Goal: Transaction & Acquisition: Download file/media

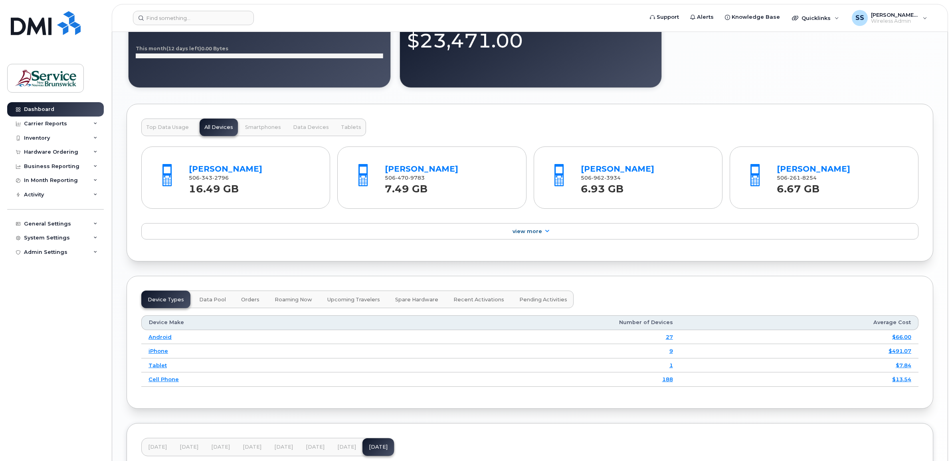
scroll to position [745, 0]
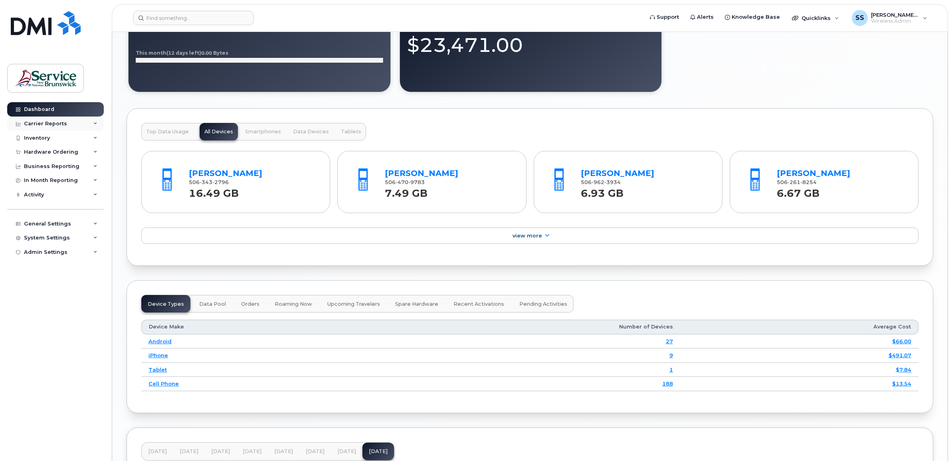
click at [49, 126] on div "Carrier Reports" at bounding box center [45, 124] width 43 height 6
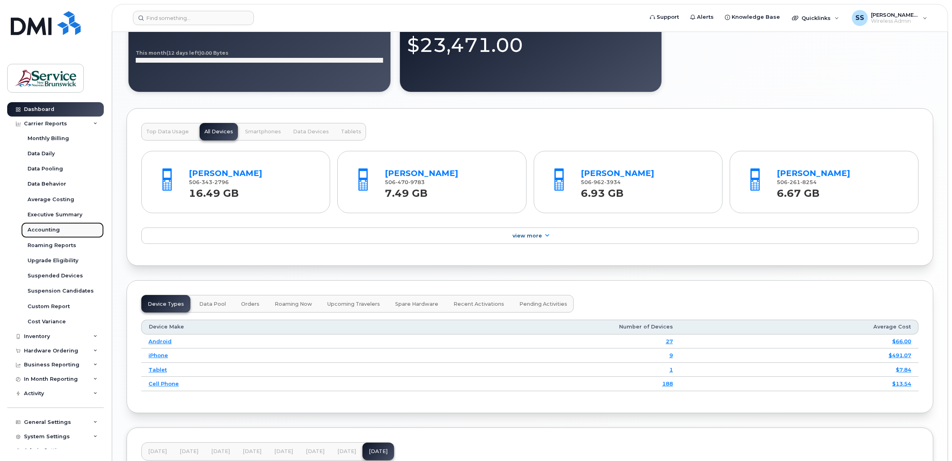
click at [52, 230] on div "Accounting" at bounding box center [44, 229] width 32 height 7
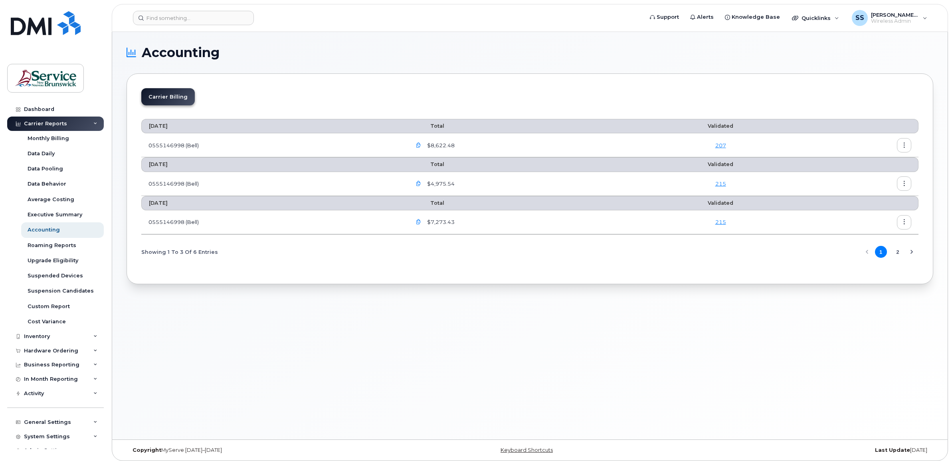
click at [443, 268] on div "September 2025 Total Validated 0555146998 (Bell) $8,622.48 207 August 2025 Tota…" at bounding box center [529, 190] width 777 height 157
click at [417, 223] on button "button" at bounding box center [418, 222] width 14 height 14
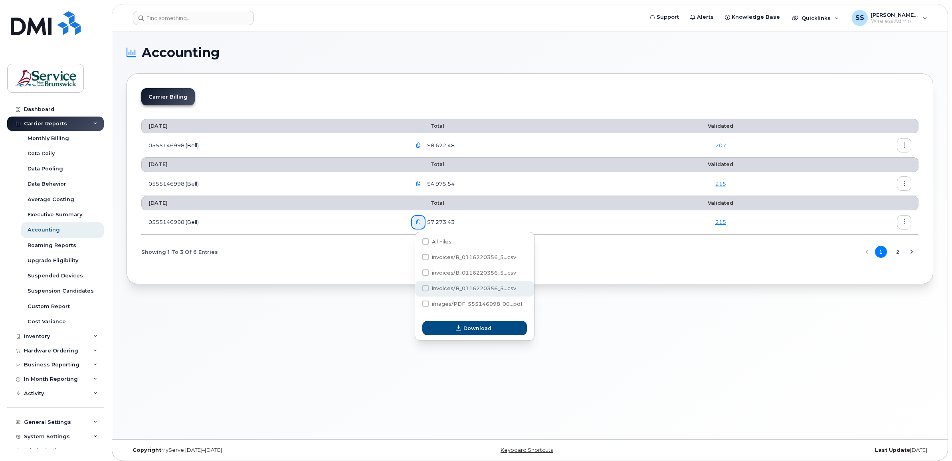
click at [503, 291] on span "invoices/B_0116220356_5...csv" at bounding box center [474, 288] width 84 height 6
click at [417, 291] on input "invoices/B_0116220356_5...csv" at bounding box center [415, 289] width 4 height 4
checkbox input "true"
click at [495, 326] on button "Download" at bounding box center [474, 328] width 105 height 14
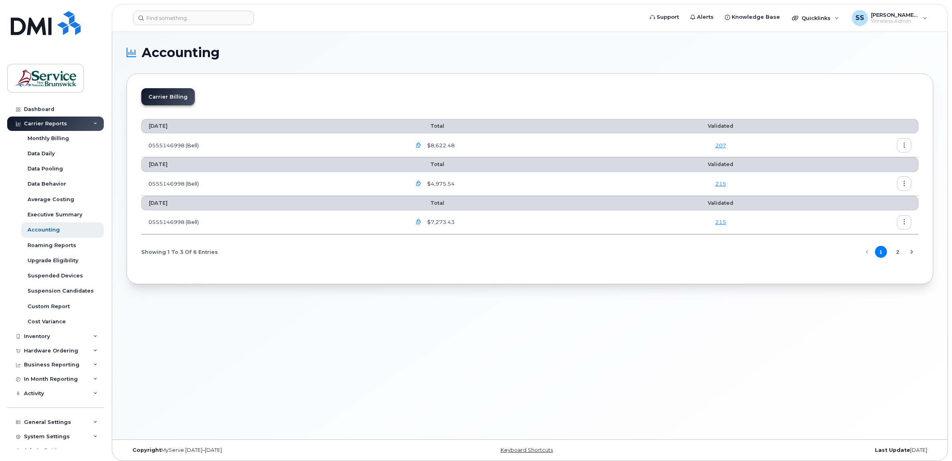
click at [421, 223] on icon "button" at bounding box center [418, 221] width 5 height 5
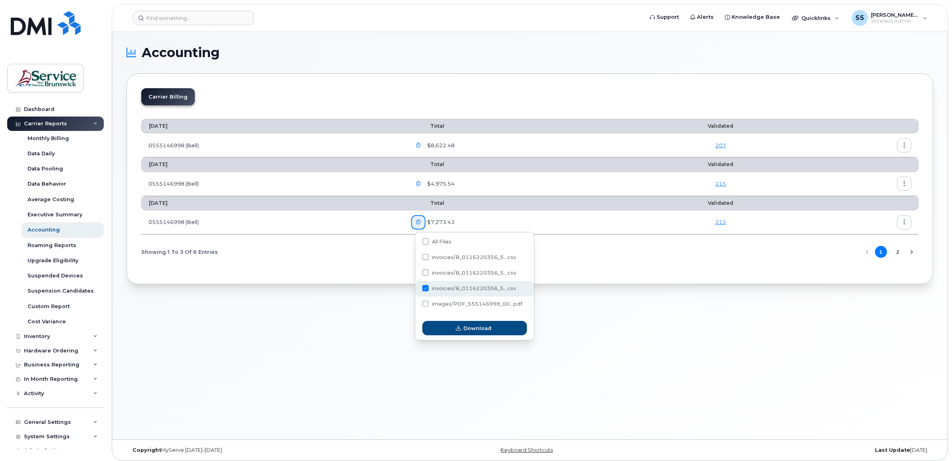
click at [427, 289] on span at bounding box center [425, 288] width 6 height 6
click at [417, 289] on input "invoices/B_0116220356_5...csv" at bounding box center [415, 289] width 4 height 4
checkbox input "false"
click at [438, 276] on span "invoices/B_0116220356_5...csv" at bounding box center [474, 273] width 84 height 6
click at [417, 275] on input "invoices/B_0116220356_5...csv" at bounding box center [415, 273] width 4 height 4
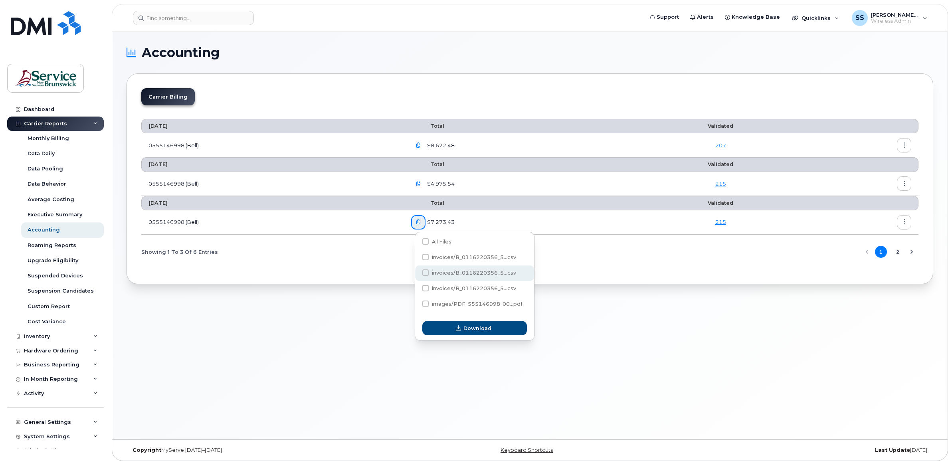
checkbox input "true"
click at [475, 332] on span "Download" at bounding box center [477, 328] width 28 height 8
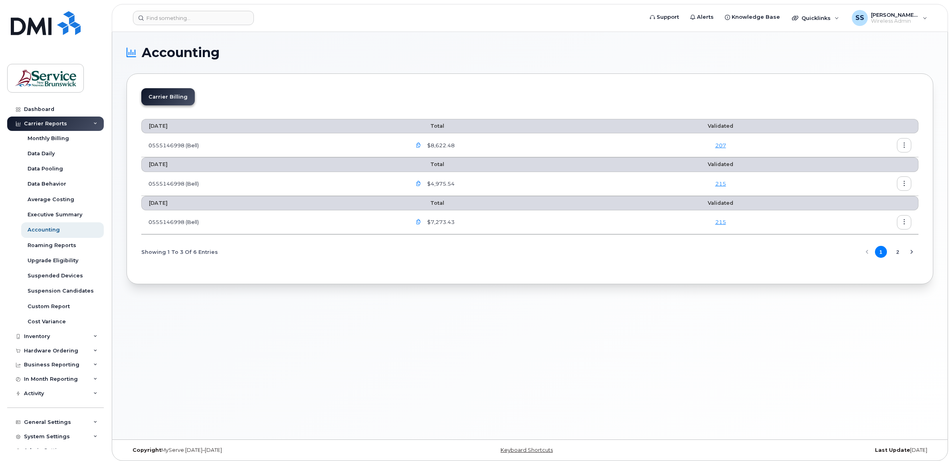
click at [512, 322] on div "Accounting Carrier Billing September 2025 Total Validated 0555146998 (Bell) $8,…" at bounding box center [529, 235] width 835 height 407
click at [419, 182] on icon "button" at bounding box center [418, 183] width 5 height 5
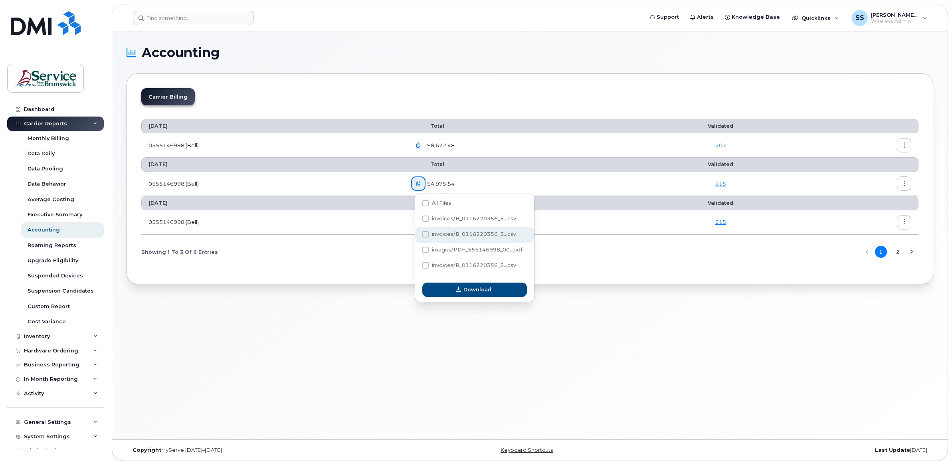
click at [441, 237] on span "invoices/B_0116220356_5...csv" at bounding box center [474, 234] width 84 height 6
click at [417, 237] on input "invoices/B_0116220356_5...csv" at bounding box center [415, 235] width 4 height 4
checkbox input "true"
click at [465, 292] on span "Download" at bounding box center [477, 290] width 28 height 8
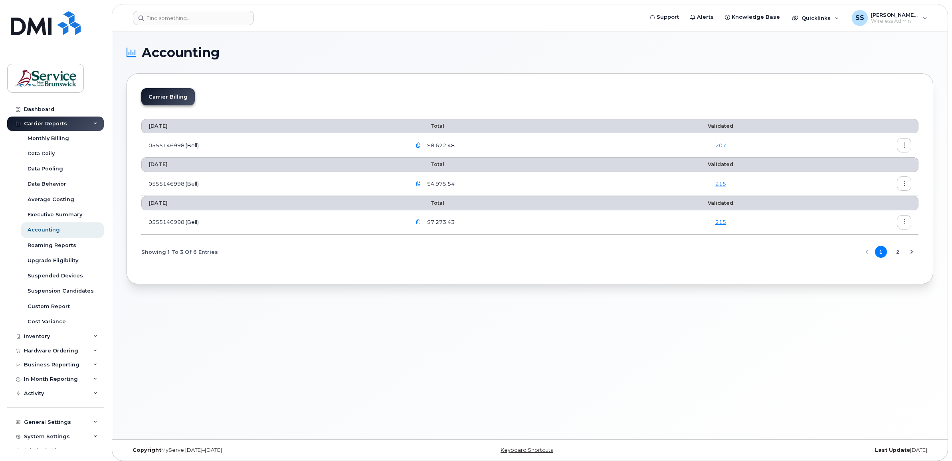
click at [452, 330] on div "Accounting Carrier Billing September 2025 Total Validated 0555146998 (Bell) $8,…" at bounding box center [529, 235] width 835 height 407
click at [421, 186] on icon "button" at bounding box center [418, 183] width 5 height 5
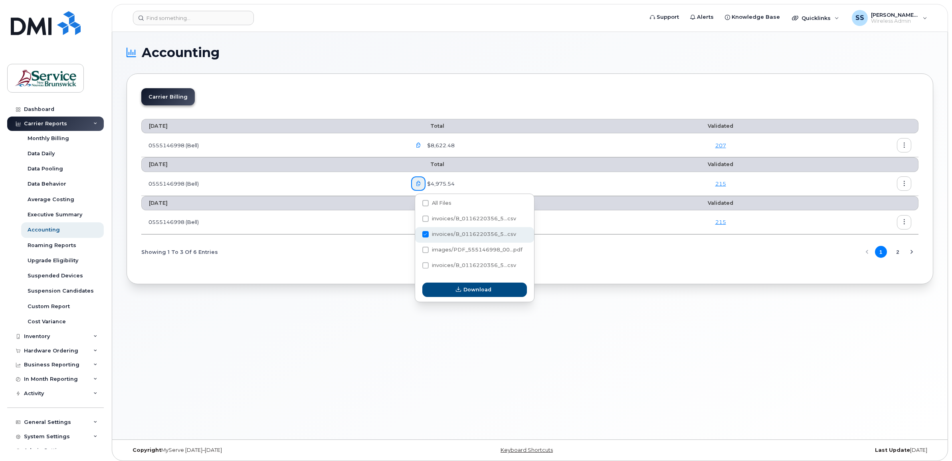
click at [423, 237] on span at bounding box center [425, 234] width 6 height 6
click at [417, 237] on input "invoices/B_0116220356_5...csv" at bounding box center [415, 235] width 4 height 4
checkbox input "false"
click at [439, 254] on span "images/PDF_555146998_00...pdf" at bounding box center [472, 251] width 100 height 6
click at [444, 250] on span "images/PDF_555146998_00...pdf" at bounding box center [477, 250] width 91 height 6
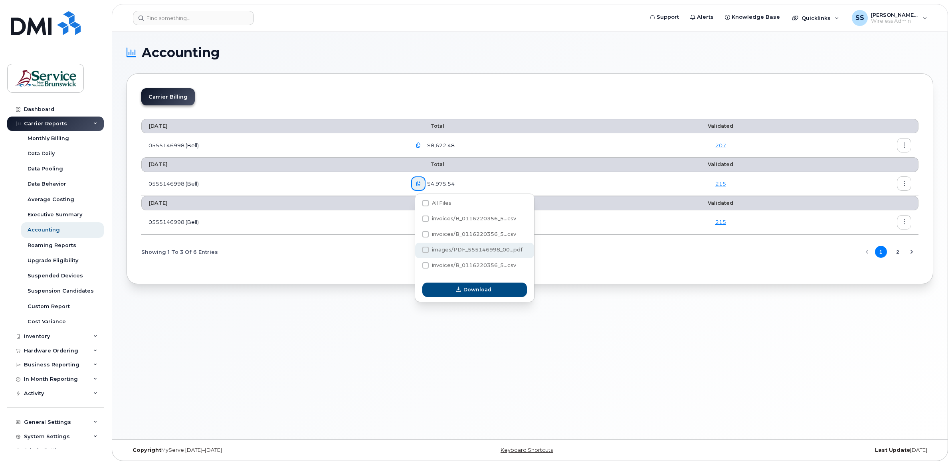
click at [417, 250] on input "images/PDF_555146998_00...pdf" at bounding box center [415, 250] width 4 height 4
checkbox input "false"
click at [436, 221] on span "invoices/B_0116220356_5...csv" at bounding box center [474, 218] width 84 height 6
click at [417, 221] on input "invoices/B_0116220356_5...csv" at bounding box center [415, 219] width 4 height 4
checkbox input "true"
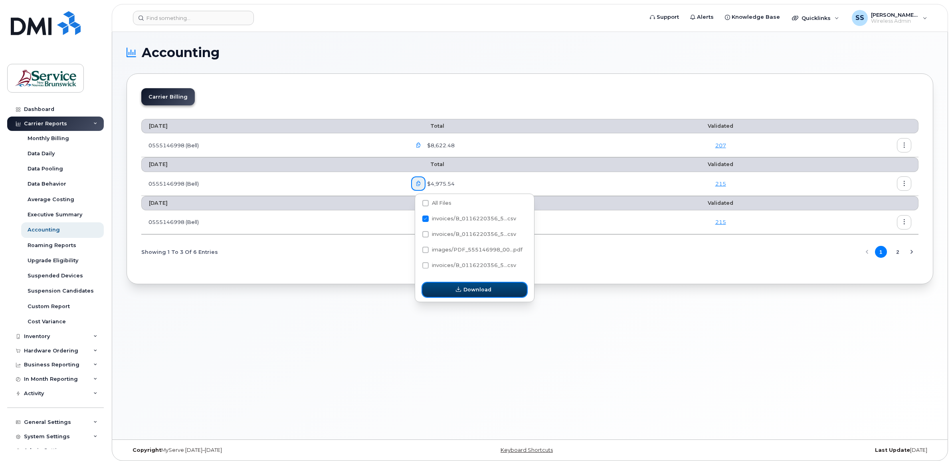
click at [475, 290] on span "Download" at bounding box center [477, 290] width 28 height 8
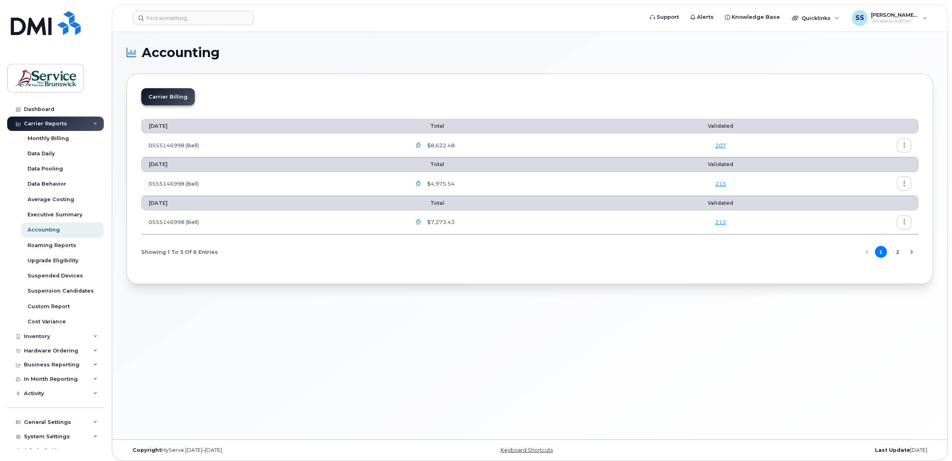
click at [421, 185] on icon "button" at bounding box center [418, 183] width 5 height 5
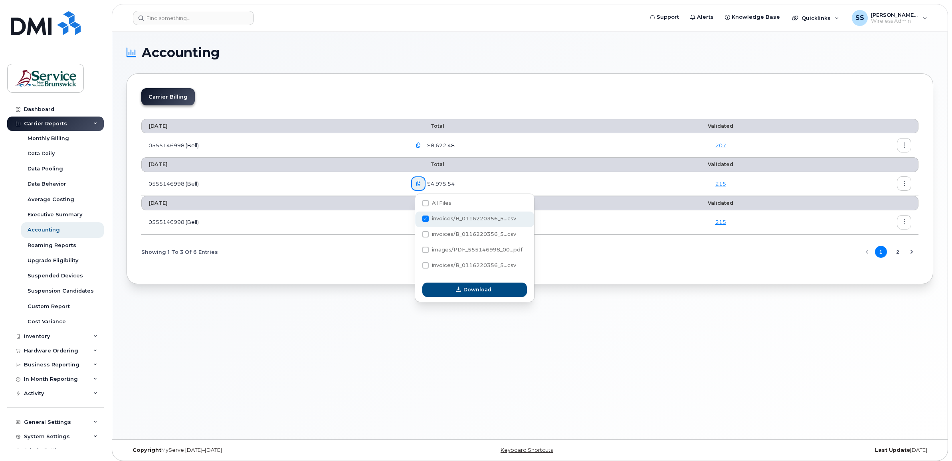
click at [427, 219] on span at bounding box center [425, 218] width 6 height 6
click at [417, 219] on input "invoices/B_0116220356_5...csv" at bounding box center [415, 219] width 4 height 4
checkbox input "false"
click at [424, 270] on span "invoices/B_0116220356_5...csv" at bounding box center [469, 267] width 94 height 6
checkbox input "true"
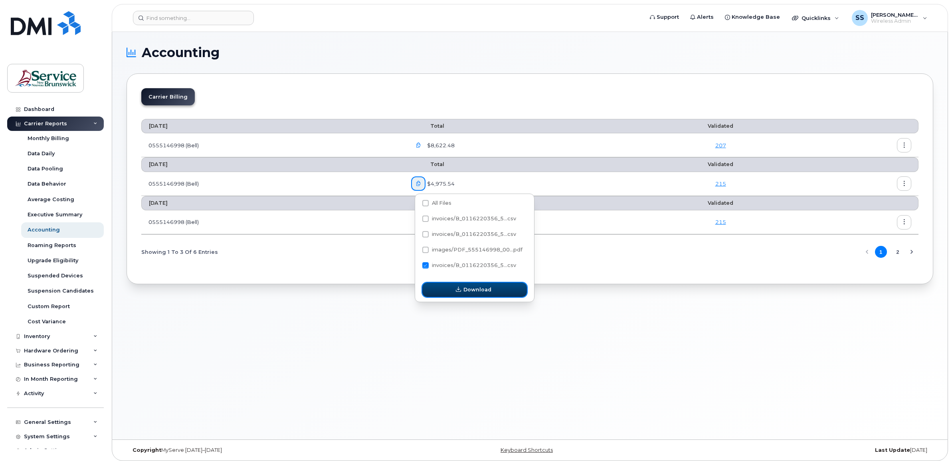
click at [455, 293] on span "button" at bounding box center [459, 290] width 8 height 8
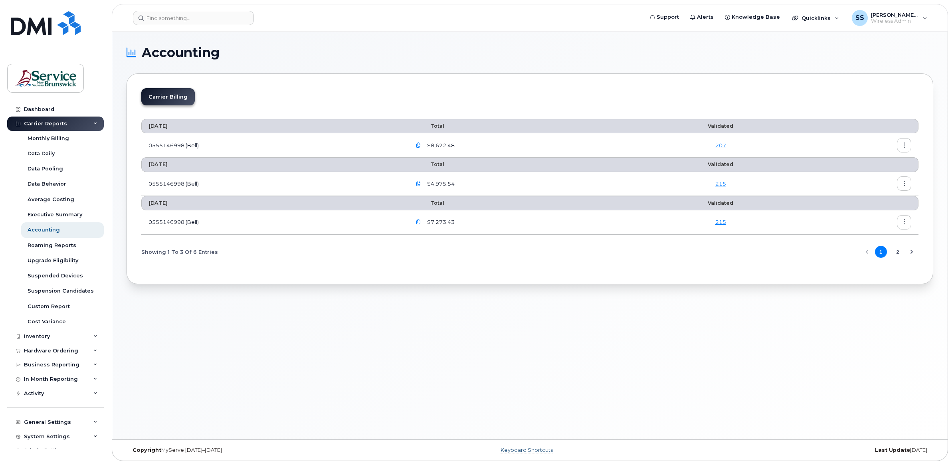
click at [512, 448] on link "Keyboard Shortcuts" at bounding box center [526, 450] width 52 height 6
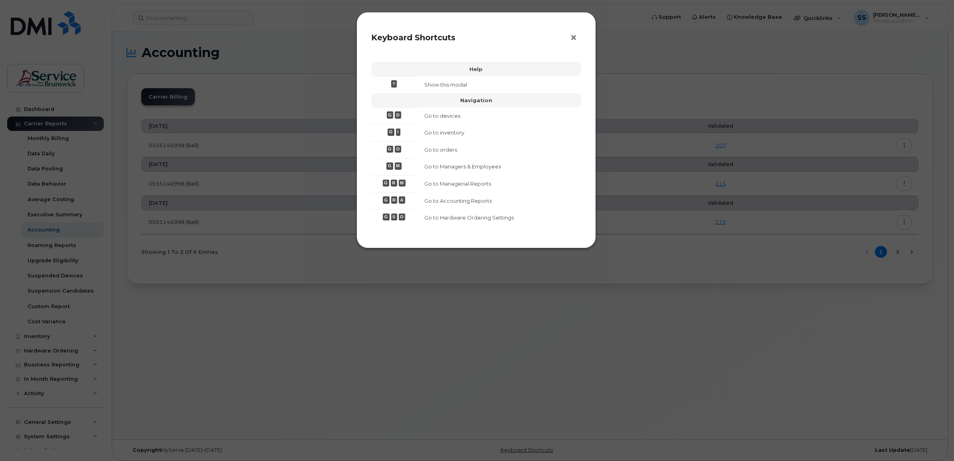
click at [575, 41] on span "×" at bounding box center [573, 37] width 7 height 15
